Goal: Transaction & Acquisition: Purchase product/service

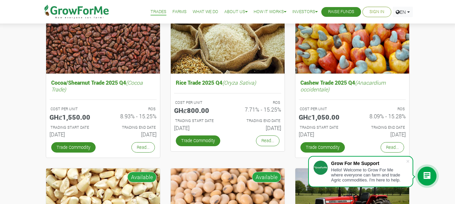
scroll to position [101, 0]
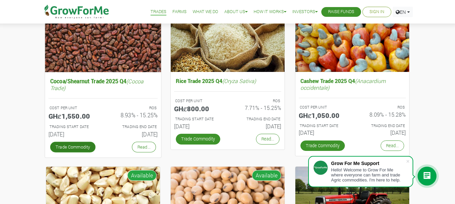
click at [79, 149] on link "Trade Commodity" at bounding box center [72, 147] width 45 height 11
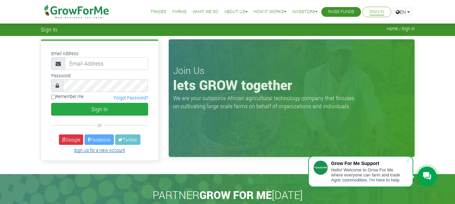
click at [98, 151] on link "Sign Up for a New Account" at bounding box center [99, 150] width 51 height 5
